Goal: Use online tool/utility

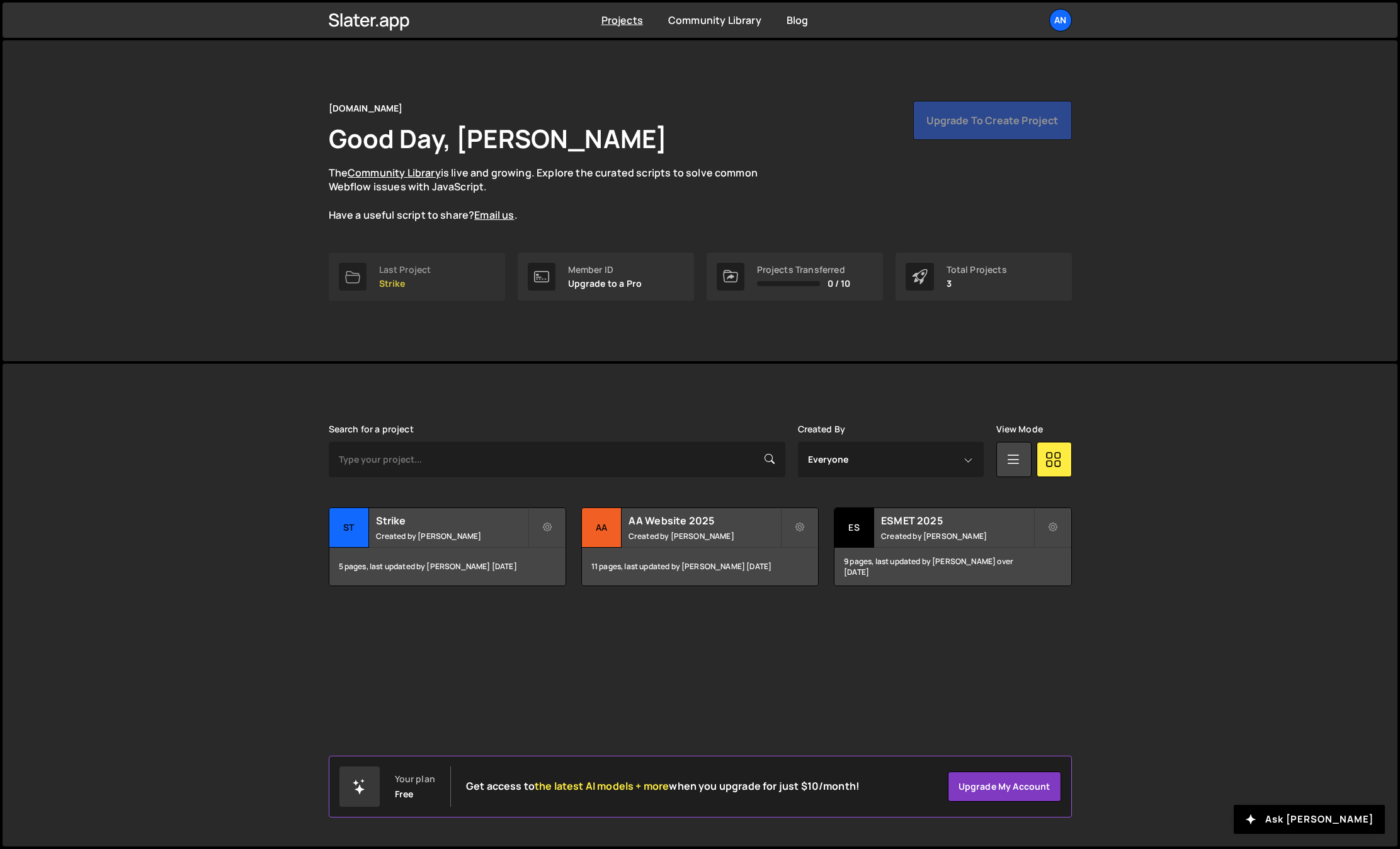
click at [431, 285] on link "Last Project Strike" at bounding box center [417, 277] width 176 height 48
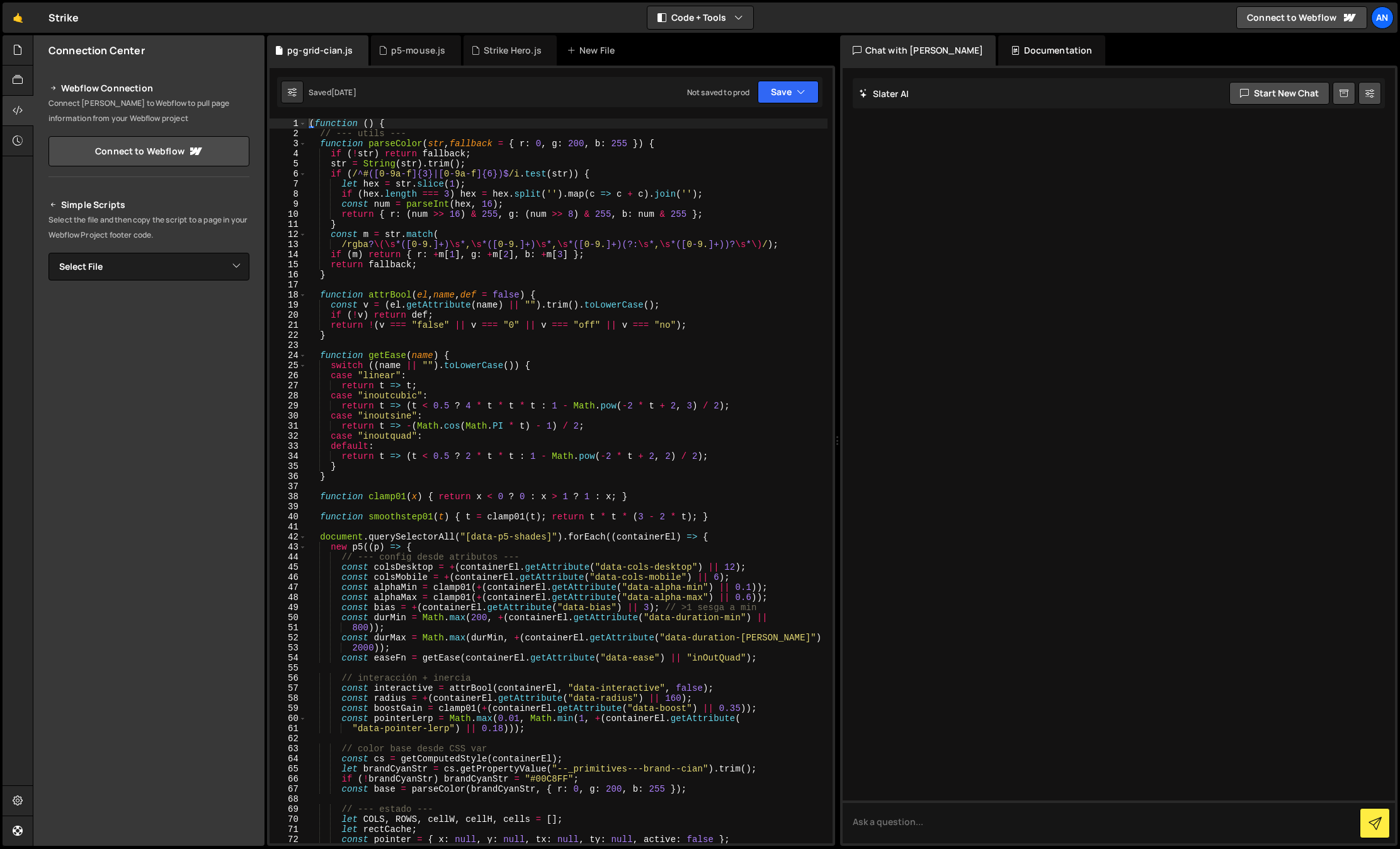
click at [548, 539] on div "( function ( ) { // --- utils --- function parseColor ( str , fallback = { r : …" at bounding box center [567, 491] width 521 height 745
click at [474, 535] on div "( function ( ) { // --- utils --- function parseColor ( str , fallback = { r : …" at bounding box center [567, 491] width 521 height 745
click at [473, 535] on div "( function ( ) { // --- utils --- function parseColor ( str , fallback = { r : …" at bounding box center [567, 491] width 521 height 745
click at [561, 351] on div "( function ( ) { // --- utils --- function parseColor ( str , fallback = { r : …" at bounding box center [567, 491] width 521 height 745
click at [465, 267] on div "( function ( ) { // --- utils --- function parseColor ( str , fallback = { r : …" at bounding box center [567, 491] width 521 height 745
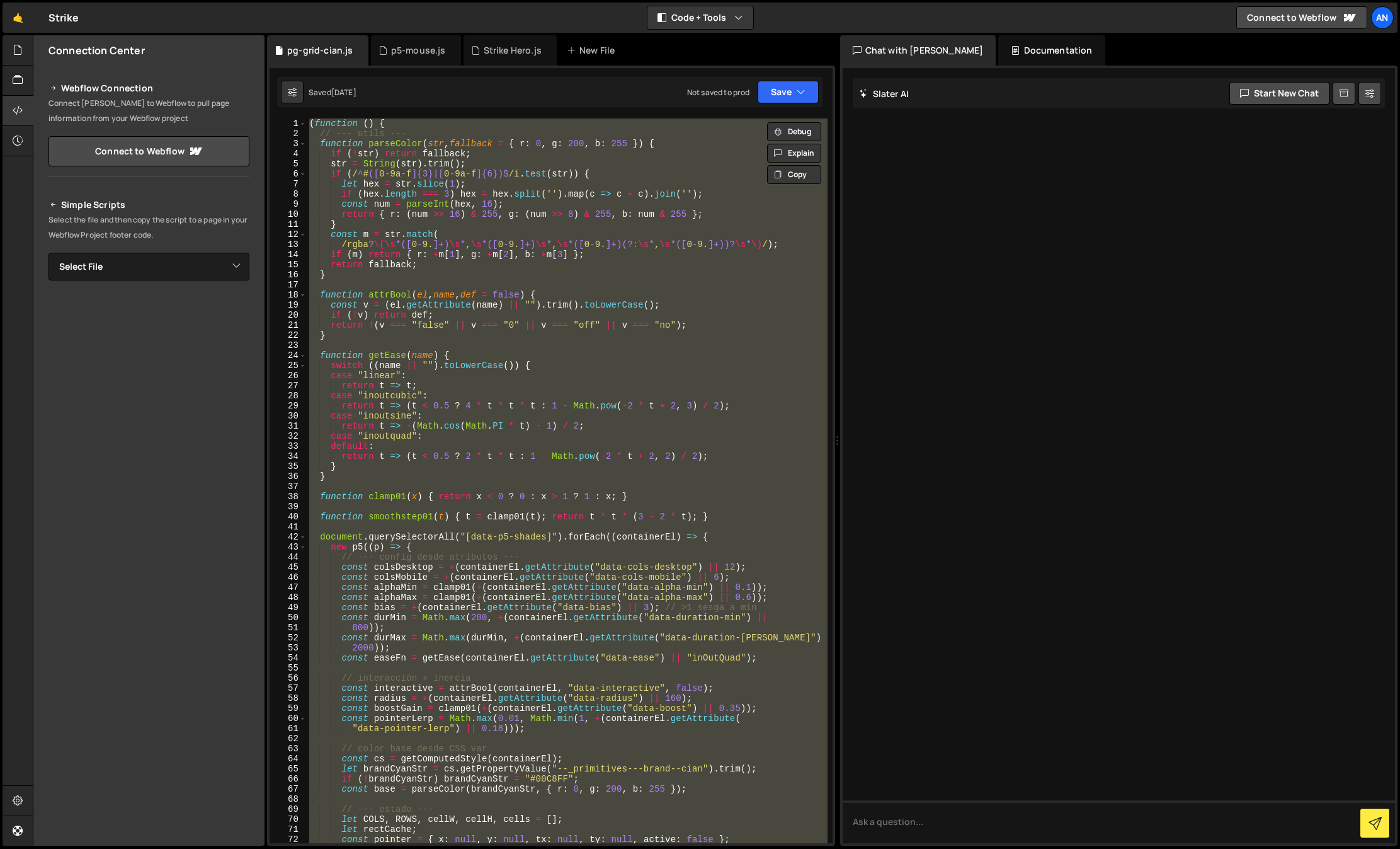
click at [466, 542] on div "( function ( ) { // --- utils --- function parseColor ( str , fallback = { r : …" at bounding box center [567, 481] width 521 height 725
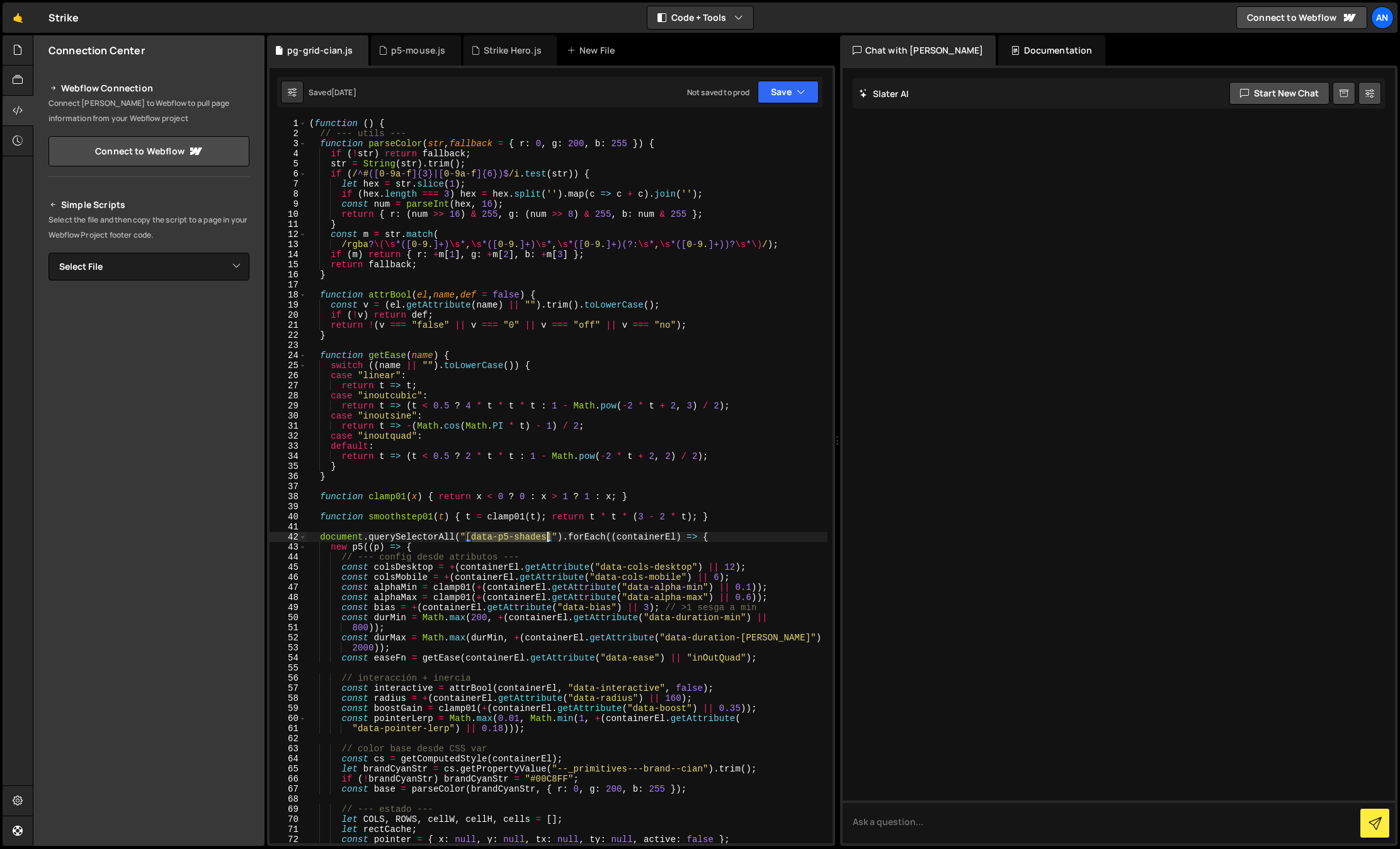
drag, startPoint x: 470, startPoint y: 540, endPoint x: 547, endPoint y: 537, distance: 77.1
click at [547, 537] on div "( function ( ) { // --- utils --- function parseColor ( str , fallback = { r : …" at bounding box center [567, 491] width 521 height 745
type textarea "document.querySelectorAll("[data-p5-shades]").forEach((containerEl) => {"
